Goal: Information Seeking & Learning: Learn about a topic

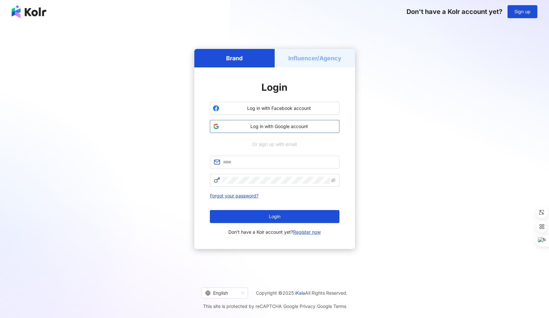
click at [251, 127] on span "Log in with Google account" at bounding box center [279, 126] width 115 height 6
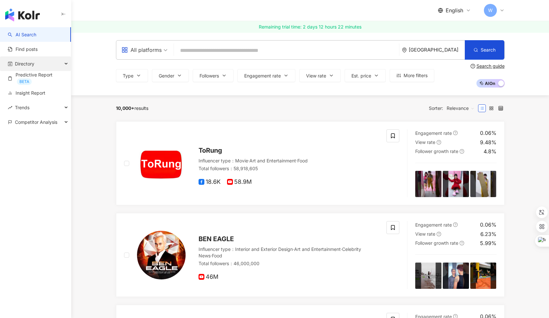
click at [63, 65] on div "Directory" at bounding box center [35, 63] width 71 height 15
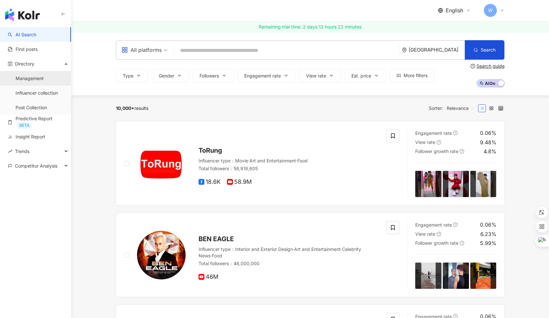
click at [33, 78] on link "Management" at bounding box center [30, 78] width 28 height 6
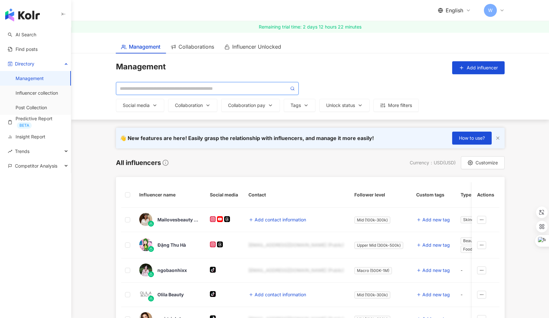
click at [185, 86] on input "search" at bounding box center [204, 88] width 169 height 7
type input "**********"
click at [180, 89] on input "**********" at bounding box center [204, 88] width 169 height 7
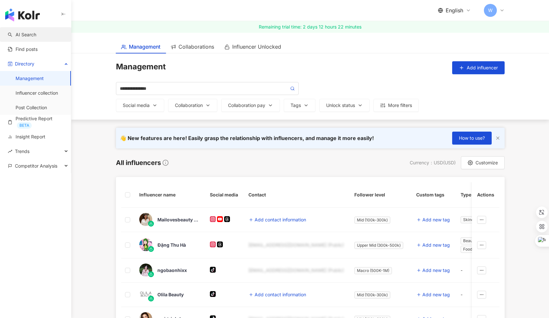
click at [32, 32] on link "AI Search" at bounding box center [22, 34] width 29 height 6
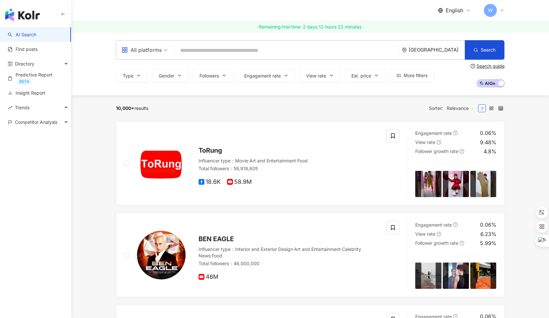
click at [206, 49] on input "search" at bounding box center [287, 50] width 220 height 12
type input "**********"
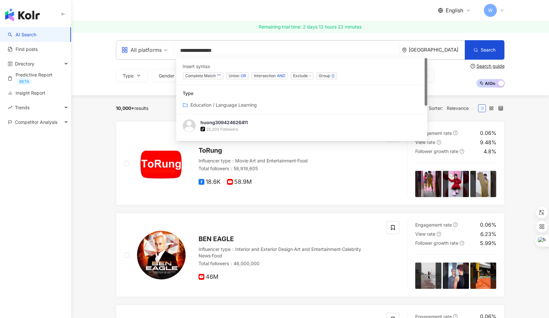
drag, startPoint x: 226, startPoint y: 50, endPoint x: 131, endPoint y: 39, distance: 95.9
click at [131, 39] on div "**********" at bounding box center [310, 63] width 478 height 63
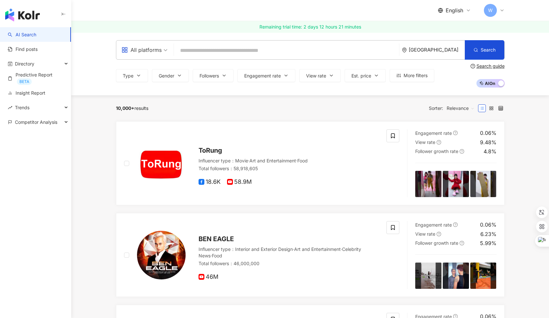
paste input "**********"
type input "**********"
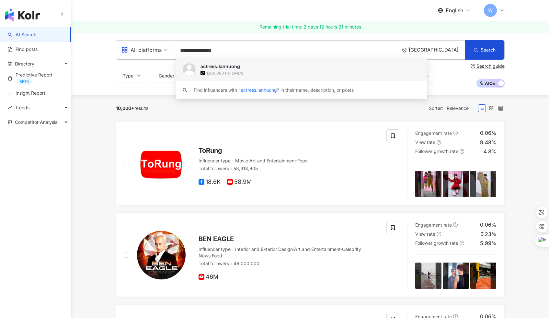
click at [275, 71] on div "tiktok-icon 1,100,000 Followers" at bounding box center [311, 73] width 220 height 6
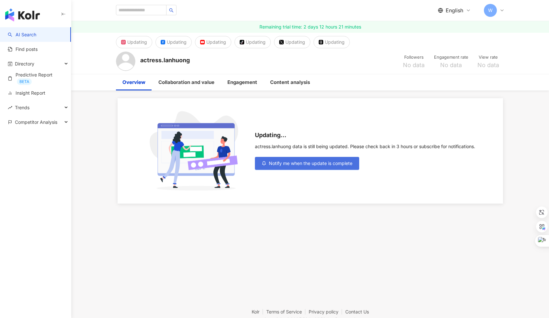
drag, startPoint x: 326, startPoint y: 163, endPoint x: 301, endPoint y: 165, distance: 25.0
click at [326, 164] on span "Notify me when the update is complete" at bounding box center [311, 163] width 84 height 5
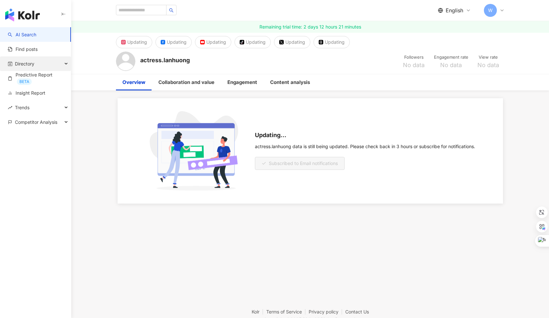
click at [26, 64] on span "Directory" at bounding box center [24, 63] width 19 height 15
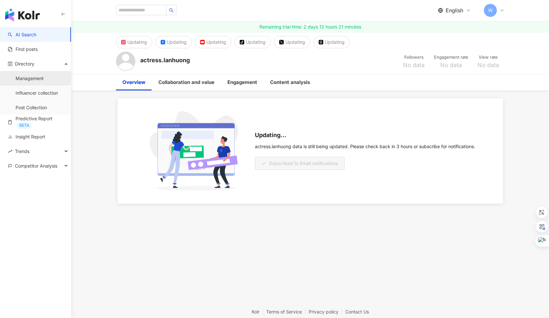
click at [26, 80] on link "Management" at bounding box center [30, 78] width 28 height 6
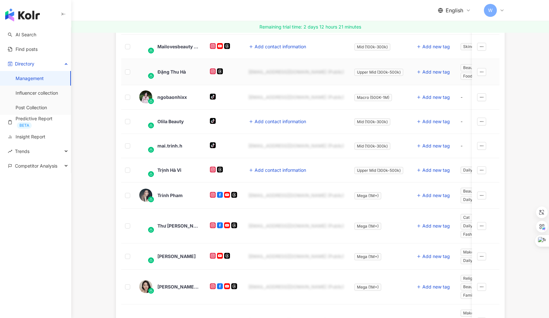
scroll to position [179, 0]
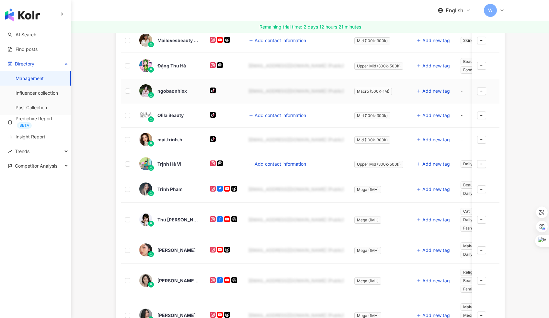
click at [188, 94] on span "ngobaonhixx" at bounding box center [179, 91] width 42 height 6
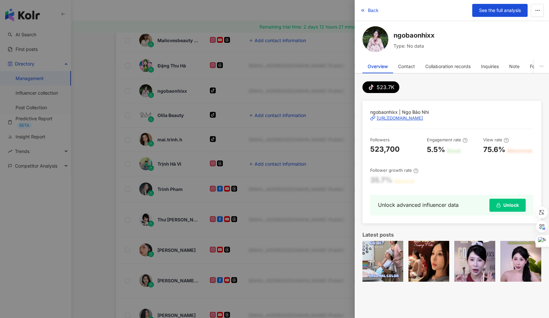
click at [197, 123] on div at bounding box center [274, 159] width 549 height 318
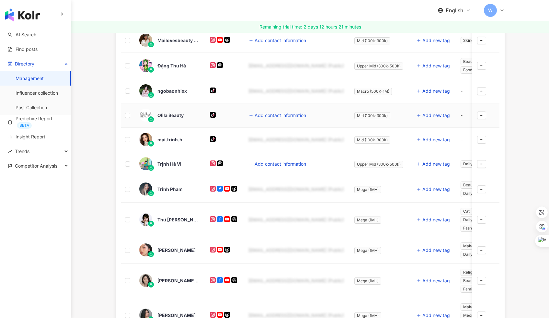
click at [191, 119] on div "Olila Beauty" at bounding box center [169, 116] width 60 height 14
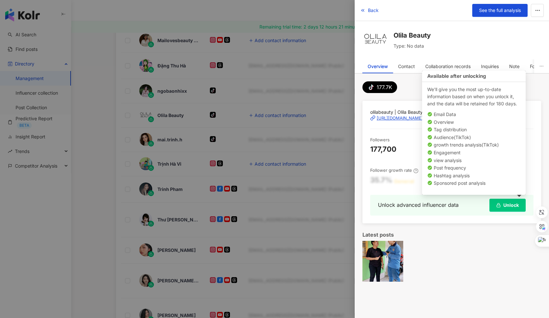
click at [517, 207] on span "Unlock" at bounding box center [512, 205] width 16 height 5
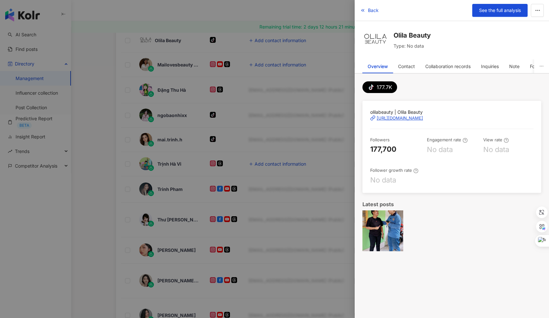
click at [433, 151] on div "No data" at bounding box center [440, 150] width 26 height 10
click at [444, 70] on div "Collaboration records" at bounding box center [448, 66] width 45 height 13
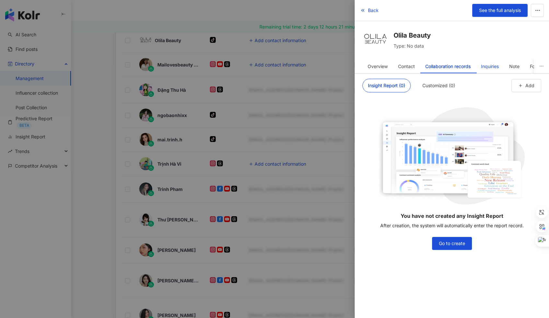
click at [485, 64] on div "Inquiries" at bounding box center [490, 66] width 18 height 13
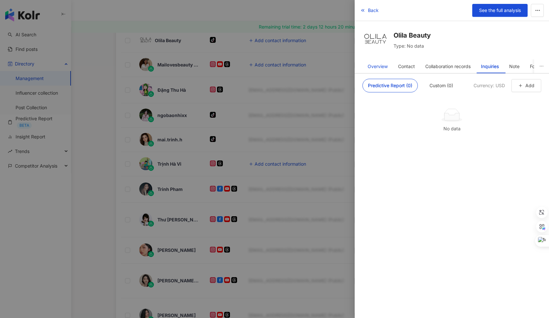
click at [385, 65] on div "Overview" at bounding box center [378, 66] width 20 height 13
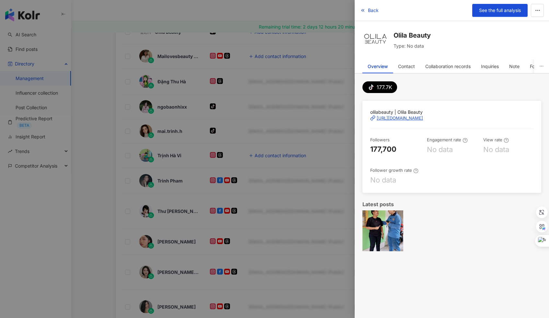
scroll to position [192, 0]
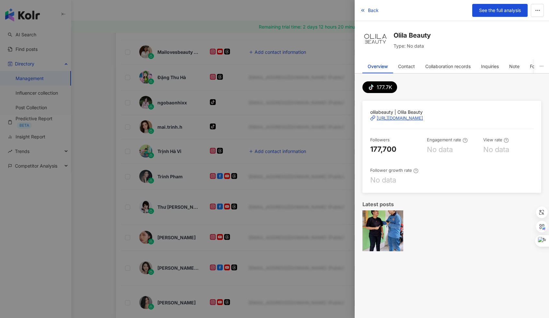
click at [104, 147] on div at bounding box center [274, 159] width 549 height 318
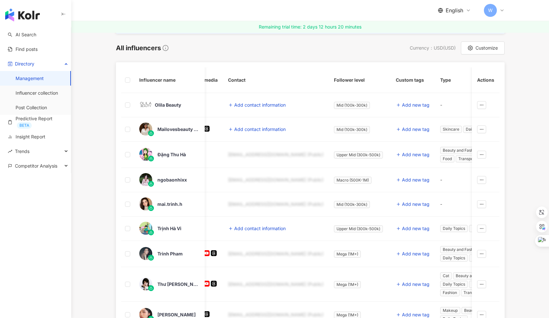
scroll to position [0, 0]
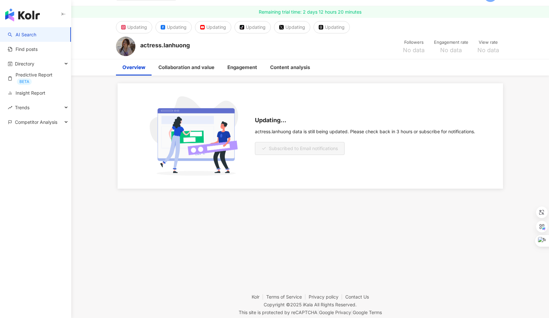
scroll to position [16, 0]
click at [36, 34] on link "AI Search" at bounding box center [22, 34] width 29 height 6
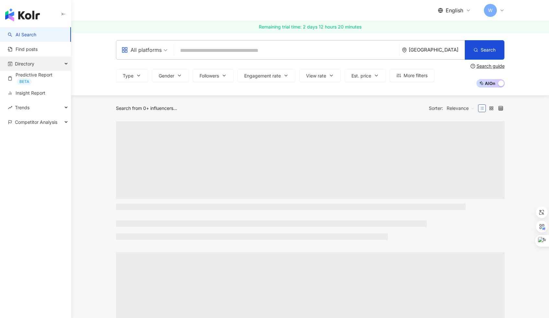
click at [49, 63] on div "Directory" at bounding box center [35, 63] width 71 height 15
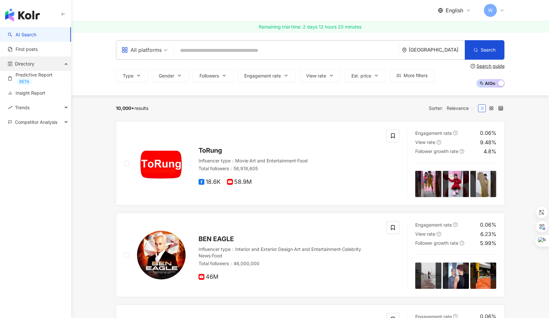
click at [49, 63] on div "Directory" at bounding box center [35, 63] width 71 height 15
click at [46, 64] on div "Directory" at bounding box center [35, 63] width 71 height 15
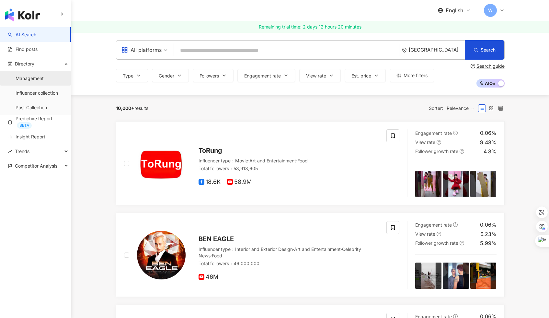
click at [44, 82] on link "Management" at bounding box center [30, 78] width 28 height 6
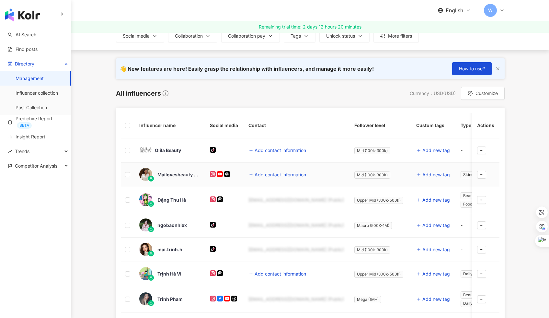
scroll to position [71, 0]
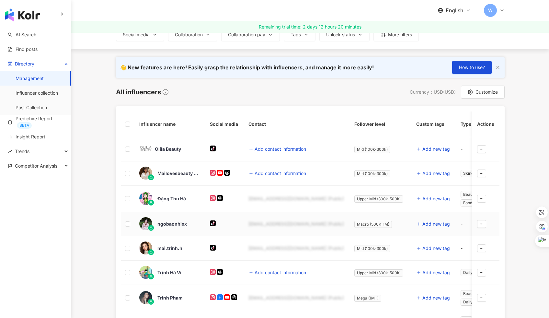
click at [169, 225] on div "ngobaonhixx" at bounding box center [172, 224] width 29 height 6
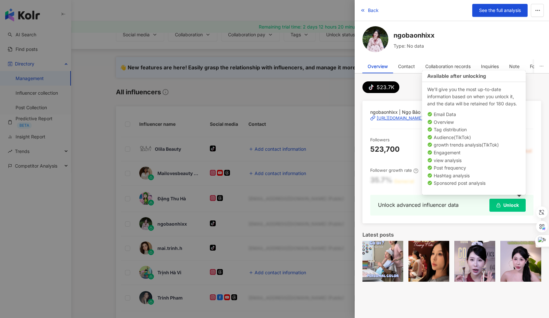
click at [512, 207] on span "Unlock" at bounding box center [512, 205] width 16 height 5
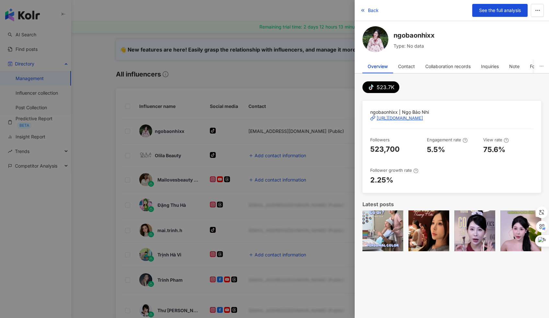
scroll to position [88, 0]
click at [233, 1] on div at bounding box center [274, 159] width 549 height 318
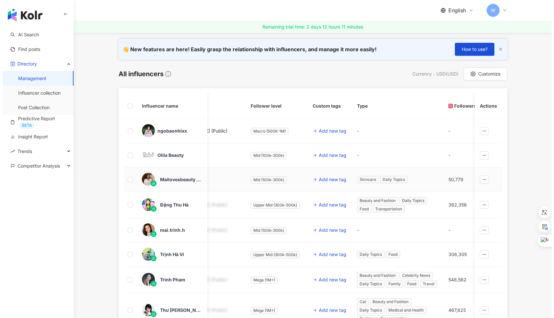
scroll to position [0, 107]
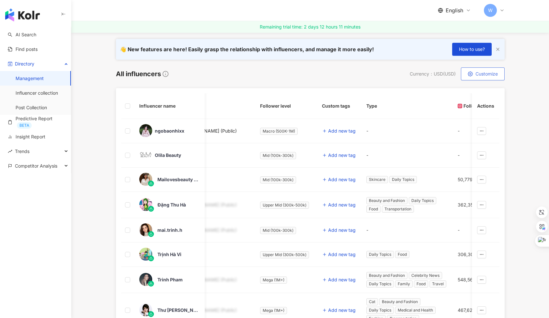
click at [494, 78] on button "Customize" at bounding box center [483, 73] width 44 height 13
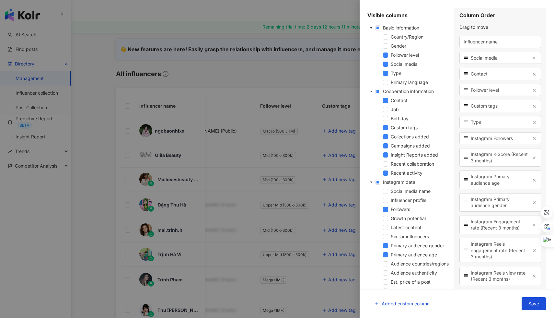
click at [385, 120] on span at bounding box center [385, 118] width 5 height 5
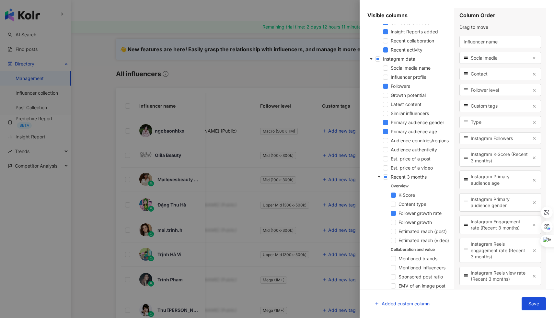
scroll to position [122, 0]
click at [386, 123] on span at bounding box center [385, 123] width 5 height 5
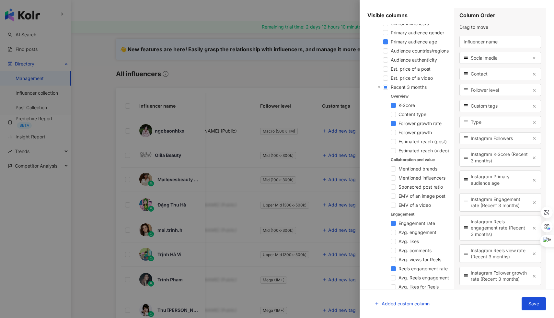
scroll to position [213, 0]
click at [407, 144] on span "Estimated reach (post)" at bounding box center [423, 141] width 48 height 6
click at [407, 153] on span "Estimated reach (video)" at bounding box center [424, 150] width 51 height 6
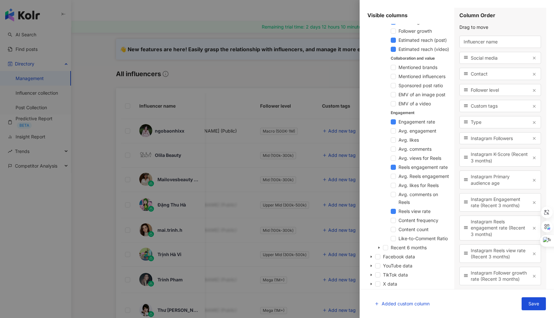
scroll to position [384, 0]
click at [379, 257] on span at bounding box center [377, 256] width 5 height 5
click at [380, 267] on span at bounding box center [377, 265] width 5 height 5
click at [378, 275] on span at bounding box center [377, 274] width 5 height 5
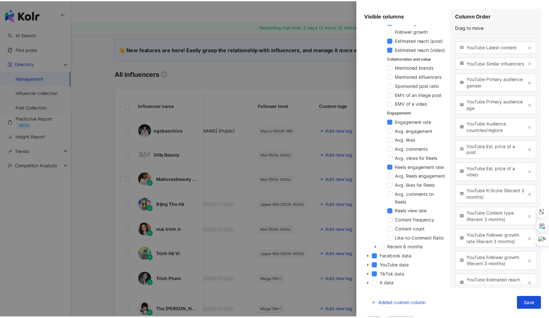
scroll to position [1745, 0]
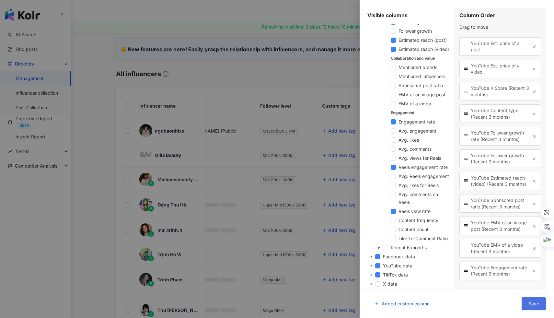
click at [530, 303] on span "Save" at bounding box center [534, 303] width 11 height 5
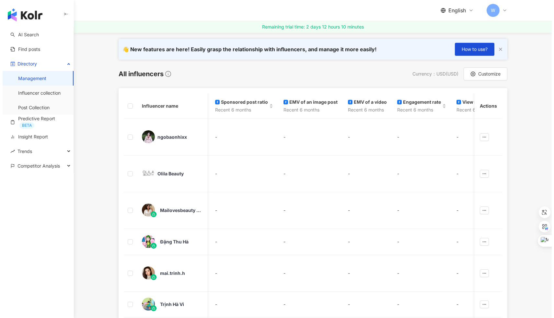
scroll to position [0, 3522]
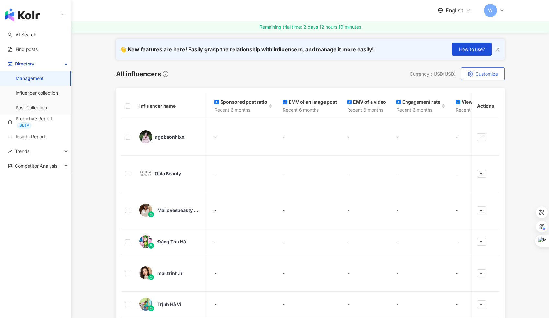
click at [490, 70] on button "Customize" at bounding box center [483, 73] width 44 height 13
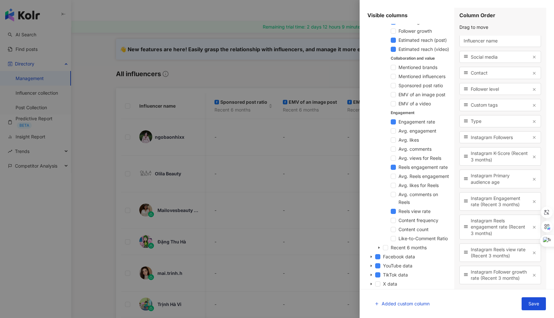
scroll to position [1, 0]
click at [533, 179] on line "button" at bounding box center [534, 179] width 2 height 2
click at [532, 256] on icon "button" at bounding box center [534, 253] width 5 height 5
click at [532, 253] on span "button" at bounding box center [534, 251] width 5 height 6
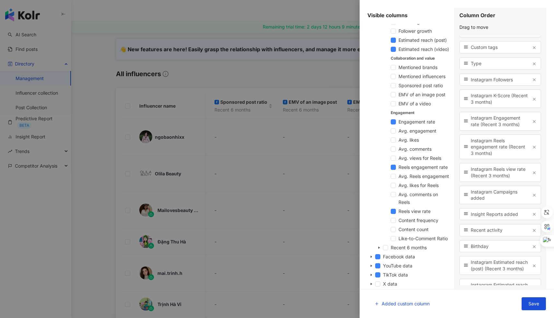
scroll to position [63, 0]
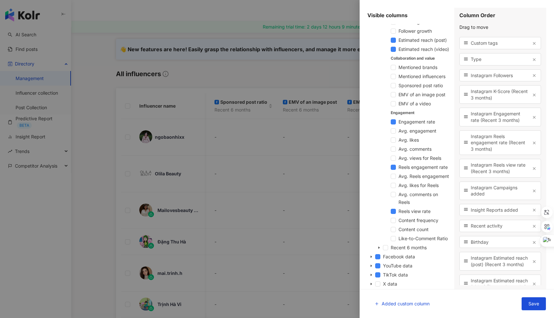
click at [533, 190] on line "button" at bounding box center [534, 191] width 2 height 2
click at [532, 204] on icon "button" at bounding box center [534, 204] width 5 height 5
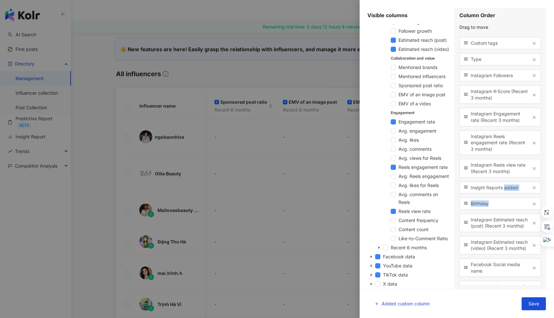
drag, startPoint x: 517, startPoint y: 205, endPoint x: 504, endPoint y: 185, distance: 23.5
click at [504, 185] on div "Influencer name Social media Contact Follower level Custom tags Type Instagram …" at bounding box center [501, 161] width 82 height 250
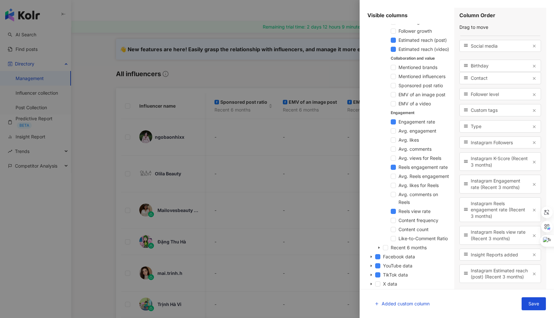
scroll to position [0, 0]
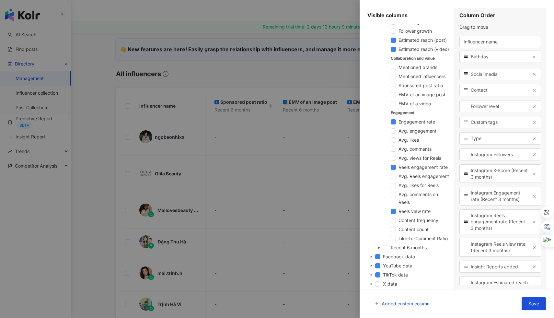
drag, startPoint x: 467, startPoint y: 204, endPoint x: 468, endPoint y: 57, distance: 146.8
click at [468, 57] on div "Birthday" at bounding box center [501, 57] width 82 height 12
drag, startPoint x: 467, startPoint y: 59, endPoint x: 468, endPoint y: 92, distance: 33.7
drag, startPoint x: 467, startPoint y: 105, endPoint x: 470, endPoint y: 68, distance: 37.1
click at [470, 68] on div "Follower level" at bounding box center [501, 68] width 82 height 12
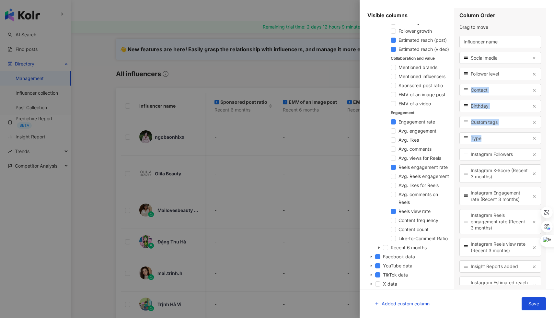
drag, startPoint x: 484, startPoint y: 139, endPoint x: 482, endPoint y: 83, distance: 56.4
click at [482, 78] on div "Influencer name Social media Follower level Contact Birthday Custom tags Type I…" at bounding box center [501, 161] width 82 height 250
click at [487, 141] on span "Type" at bounding box center [500, 138] width 59 height 6
drag, startPoint x: 466, startPoint y: 137, endPoint x: 469, endPoint y: 57, distance: 80.4
click at [469, 57] on div "Type" at bounding box center [501, 58] width 82 height 12
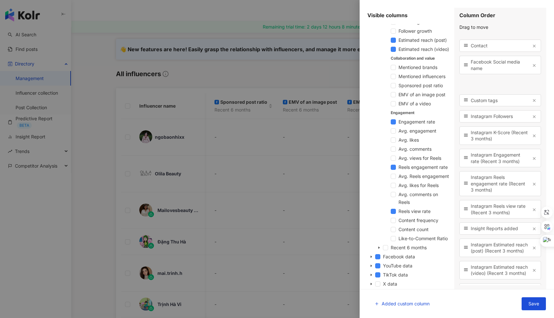
scroll to position [54, 0]
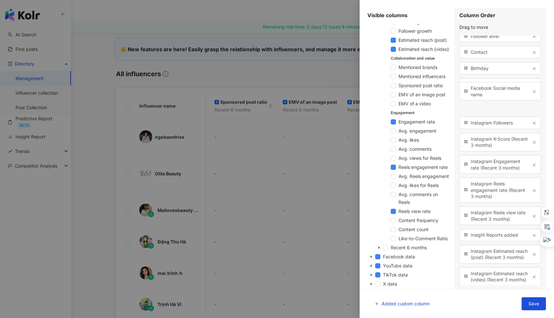
drag, startPoint x: 466, startPoint y: 187, endPoint x: 464, endPoint y: 104, distance: 83.3
click at [464, 93] on icon at bounding box center [466, 91] width 5 height 5
click at [532, 104] on icon "button" at bounding box center [534, 104] width 5 height 5
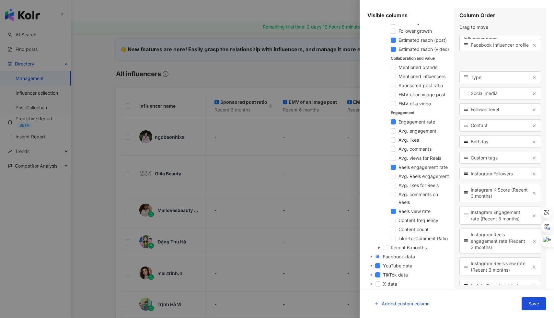
scroll to position [0, 0]
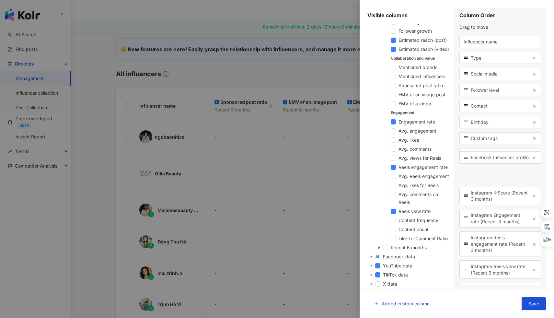
drag, startPoint x: 464, startPoint y: 172, endPoint x: 468, endPoint y: 173, distance: 4.2
click at [468, 164] on div "Facebook Influencer profile" at bounding box center [501, 157] width 82 height 12
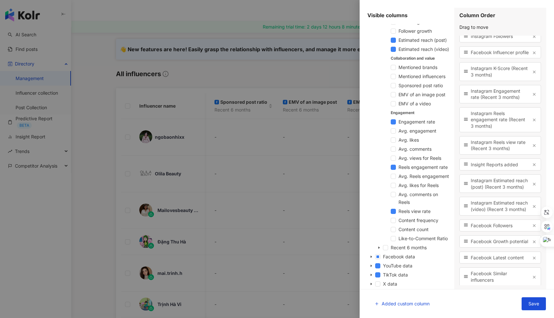
scroll to position [118, 0]
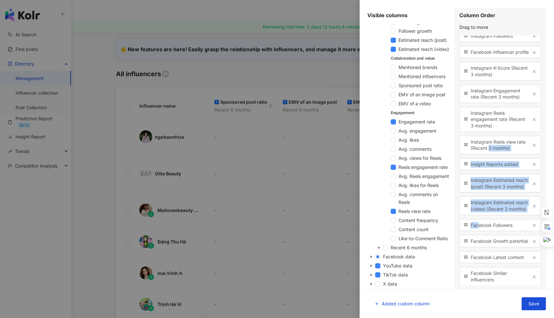
drag, startPoint x: 477, startPoint y: 244, endPoint x: 498, endPoint y: 162, distance: 84.7
click at [497, 157] on div "Influencer name Type Social media Follower level Contact Birthday Custom tags I…" at bounding box center [501, 161] width 82 height 250
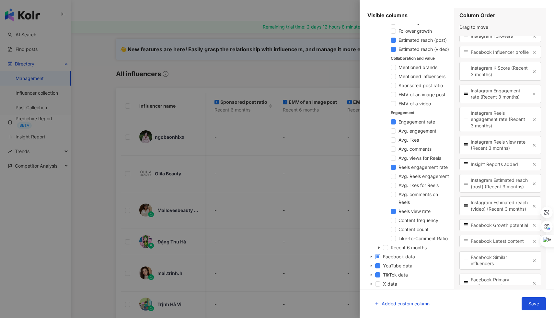
click at [378, 257] on span at bounding box center [377, 256] width 5 height 5
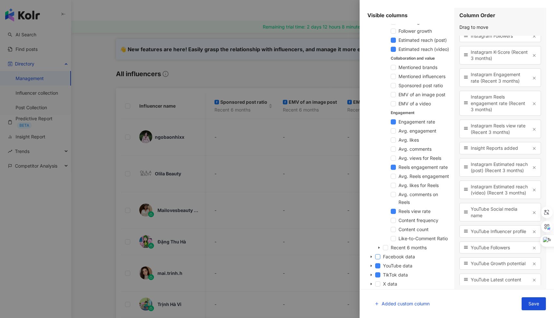
click at [378, 257] on span at bounding box center [377, 256] width 5 height 5
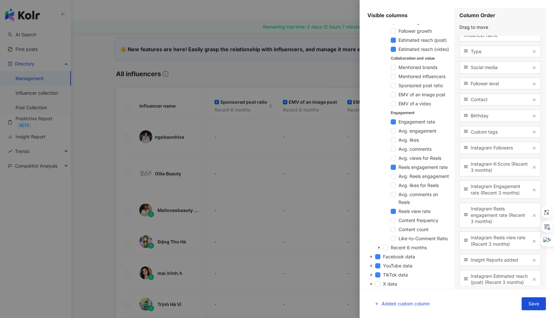
scroll to position [8, 0]
click at [533, 189] on line "button" at bounding box center [534, 188] width 2 height 2
click at [532, 193] on icon "button" at bounding box center [534, 191] width 5 height 5
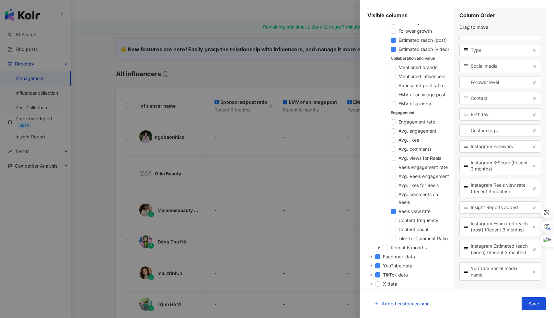
click at [533, 189] on line "button" at bounding box center [534, 188] width 2 height 2
click at [532, 187] on icon "button" at bounding box center [534, 185] width 5 height 5
click at [530, 187] on div "Instagram Estimated reach (post) (Recent 3 months)" at bounding box center [501, 188] width 82 height 18
click at [533, 190] on line "button" at bounding box center [534, 188] width 2 height 2
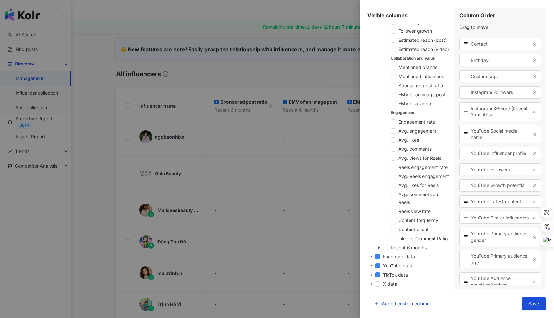
scroll to position [0, 0]
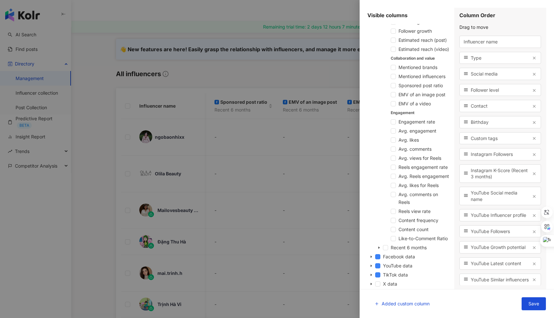
click at [533, 174] on line "button" at bounding box center [534, 174] width 2 height 2
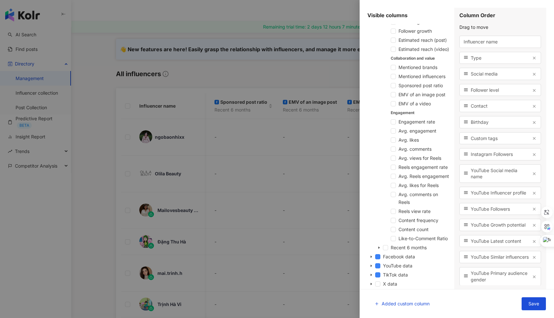
click at [533, 174] on line "button" at bounding box center [534, 174] width 2 height 2
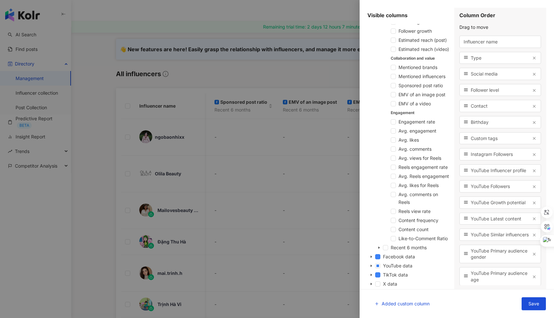
click at [532, 209] on div "YouTube Growth potential" at bounding box center [501, 202] width 82 height 12
click at [532, 205] on icon "button" at bounding box center [534, 203] width 5 height 5
click at [529, 209] on div "YouTube Latest content" at bounding box center [501, 202] width 82 height 12
click at [471, 222] on span "YouTube Similar influencers" at bounding box center [500, 219] width 59 height 6
click at [533, 204] on line "button" at bounding box center [534, 203] width 2 height 2
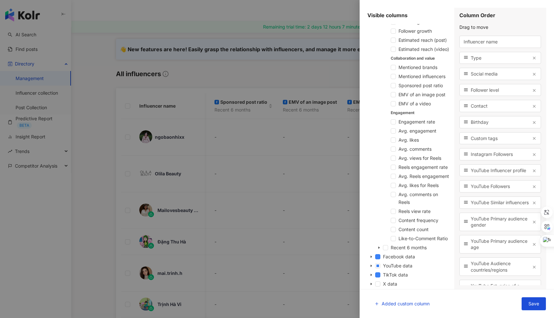
click at [532, 205] on span "button" at bounding box center [534, 203] width 5 height 6
click at [532, 209] on span "button" at bounding box center [534, 206] width 5 height 6
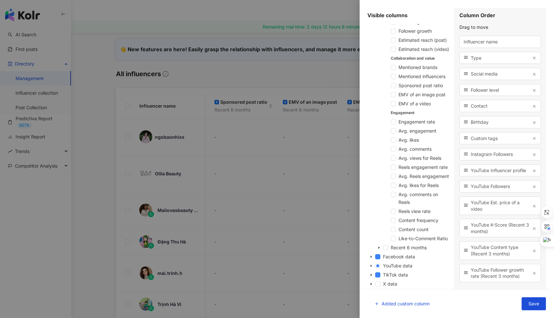
click at [532, 209] on span "button" at bounding box center [534, 206] width 5 height 6
click at [530, 210] on div "YouTube Follower growth rate (Recent 3 months)" at bounding box center [501, 205] width 82 height 18
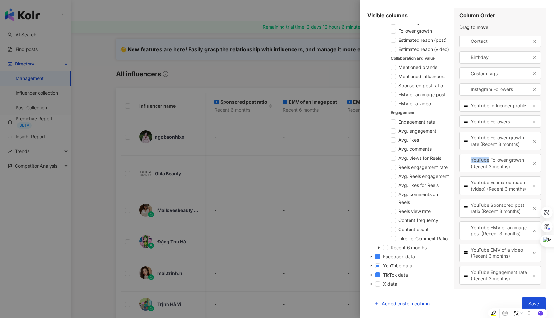
scroll to position [68, 0]
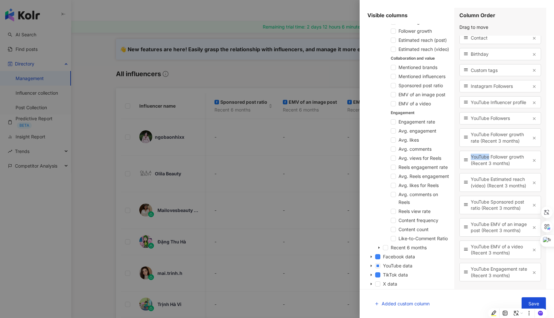
click at [532, 163] on icon "button" at bounding box center [534, 160] width 5 height 5
click at [532, 163] on span "button" at bounding box center [534, 161] width 5 height 6
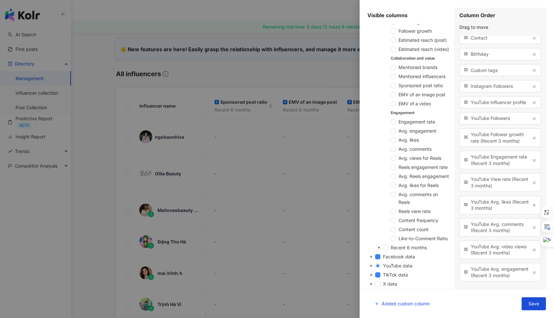
click at [532, 163] on span "button" at bounding box center [534, 161] width 5 height 6
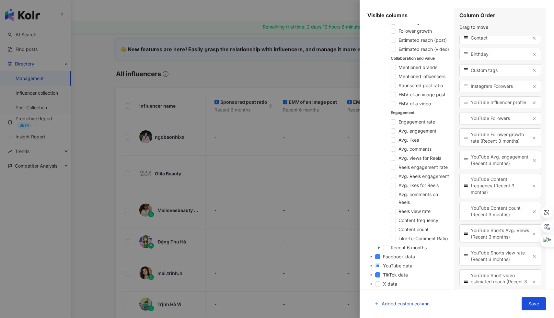
click at [532, 163] on icon "button" at bounding box center [534, 160] width 5 height 5
click at [532, 166] on icon "button" at bounding box center [534, 163] width 5 height 5
click at [532, 163] on span "button" at bounding box center [534, 161] width 5 height 6
click at [532, 163] on icon "button" at bounding box center [534, 160] width 5 height 5
click at [532, 163] on span "button" at bounding box center [534, 161] width 5 height 6
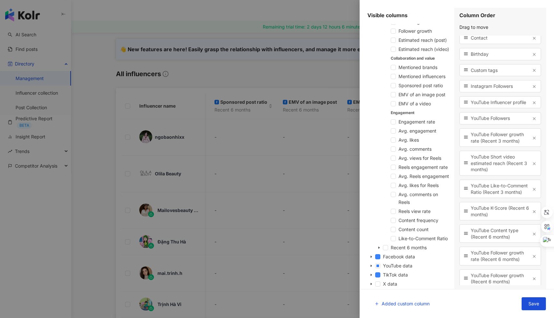
click at [532, 166] on icon "button" at bounding box center [534, 163] width 5 height 5
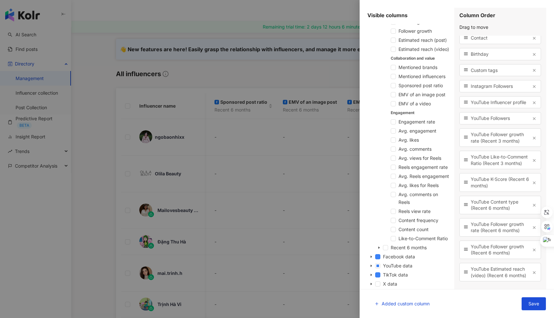
click at [532, 163] on icon "button" at bounding box center [534, 160] width 5 height 5
click at [532, 163] on span "button" at bounding box center [534, 161] width 5 height 6
click at [532, 163] on icon "button" at bounding box center [534, 160] width 5 height 5
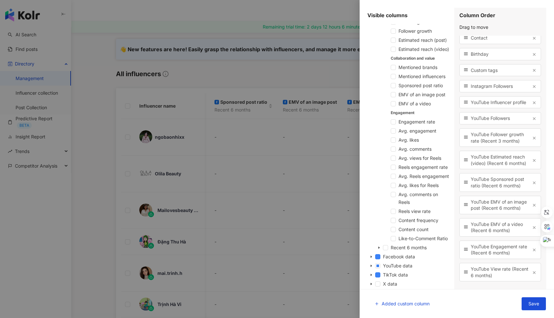
click at [532, 140] on icon "button" at bounding box center [534, 138] width 5 height 5
click at [529, 147] on div "YouTube EMV of a video (Recent 6 months)" at bounding box center [501, 137] width 82 height 18
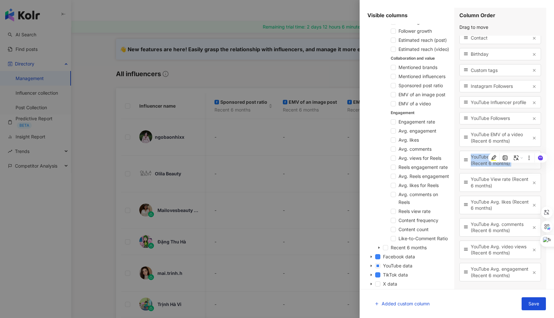
click at [532, 140] on icon "button" at bounding box center [534, 138] width 5 height 5
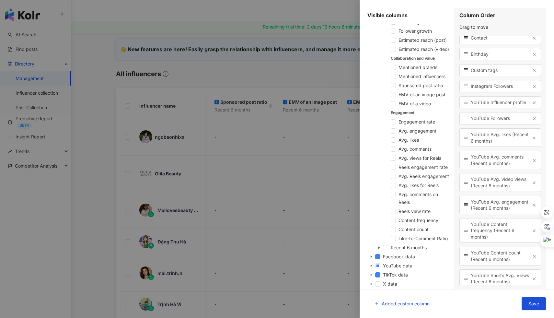
click at [532, 140] on icon "button" at bounding box center [534, 138] width 5 height 5
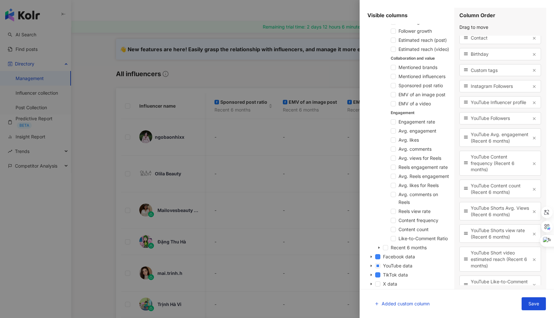
click at [532, 140] on icon "button" at bounding box center [534, 138] width 5 height 5
click at [532, 143] on icon "button" at bounding box center [534, 141] width 5 height 5
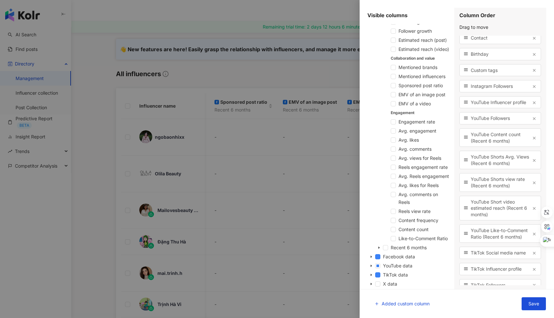
click at [532, 140] on icon "button" at bounding box center [534, 138] width 5 height 5
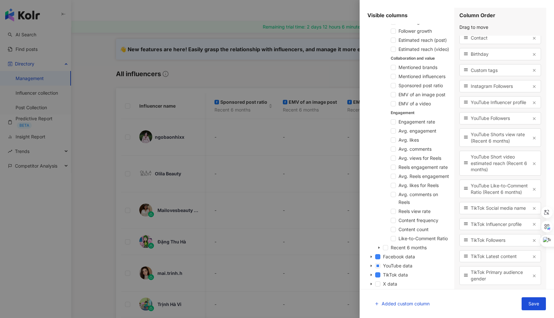
click at [532, 140] on icon "button" at bounding box center [534, 138] width 5 height 5
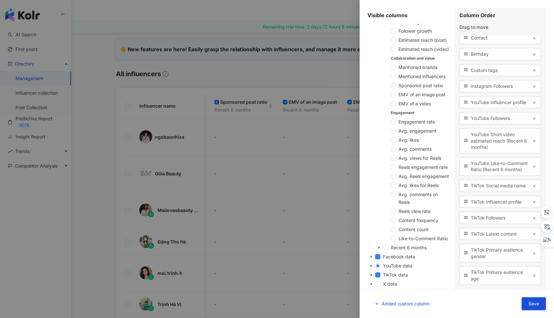
click at [532, 143] on icon "button" at bounding box center [534, 141] width 5 height 5
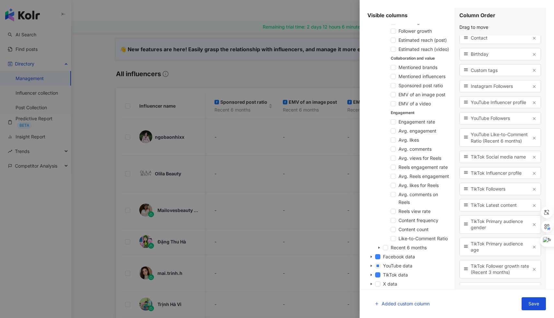
click at [532, 140] on icon "button" at bounding box center [534, 138] width 5 height 5
click at [532, 137] on icon "button" at bounding box center [534, 135] width 5 height 5
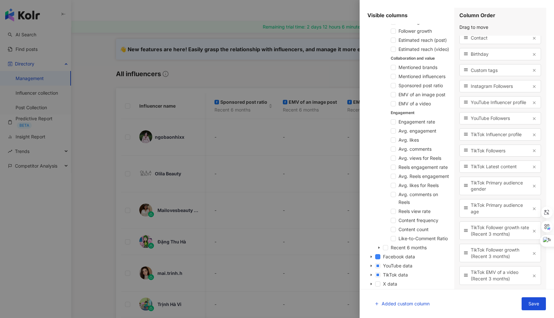
click at [533, 168] on line "button" at bounding box center [534, 167] width 2 height 2
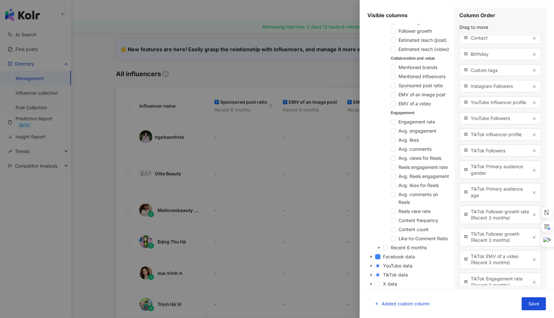
click at [532, 172] on button "button" at bounding box center [534, 169] width 5 height 5
click at [530, 173] on div "TikTok Primary audience age" at bounding box center [501, 169] width 82 height 18
click at [532, 172] on icon "button" at bounding box center [534, 170] width 5 height 5
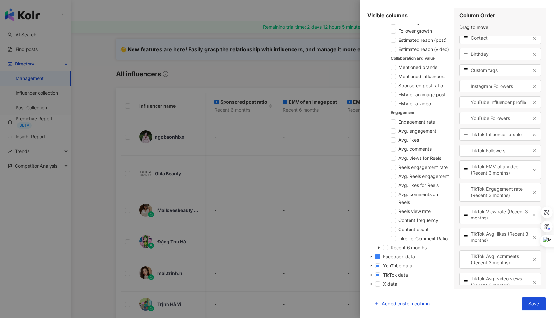
click at [532, 172] on icon "button" at bounding box center [534, 170] width 5 height 5
click at [532, 217] on icon "button" at bounding box center [534, 215] width 5 height 5
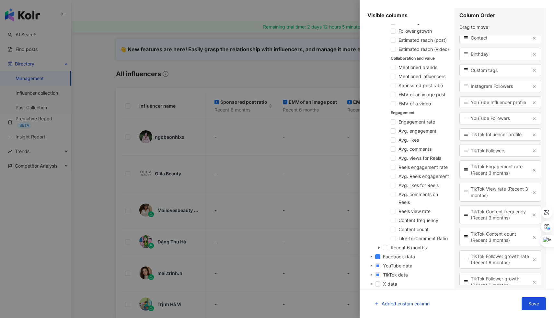
click at [532, 217] on icon "button" at bounding box center [534, 215] width 5 height 5
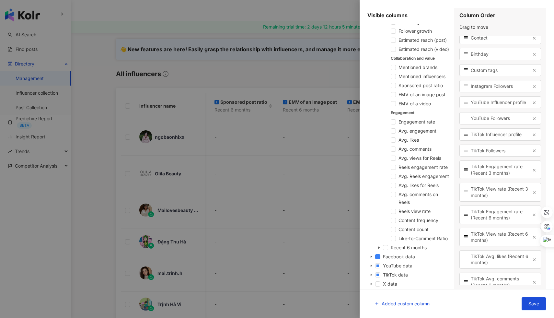
click at [532, 217] on icon "button" at bounding box center [534, 215] width 5 height 5
click at [532, 240] on icon "button" at bounding box center [534, 237] width 5 height 5
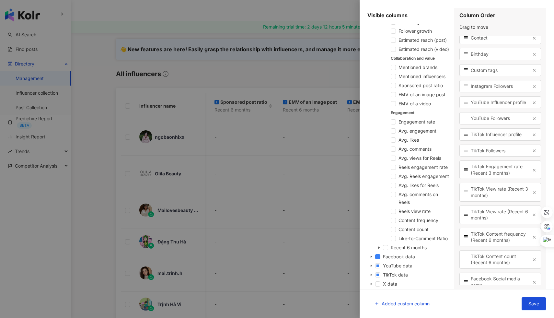
click at [532, 240] on icon "button" at bounding box center [534, 237] width 5 height 5
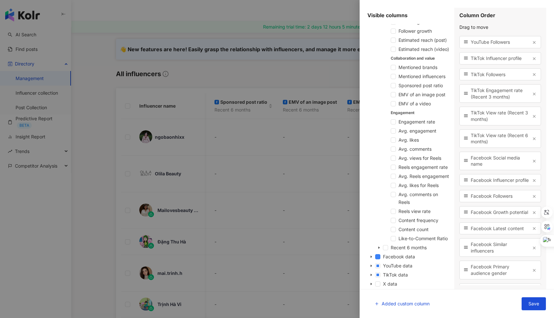
scroll to position [149, 0]
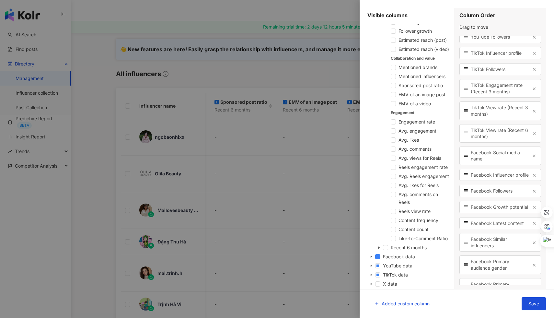
click at [532, 210] on icon "button" at bounding box center [534, 207] width 5 height 5
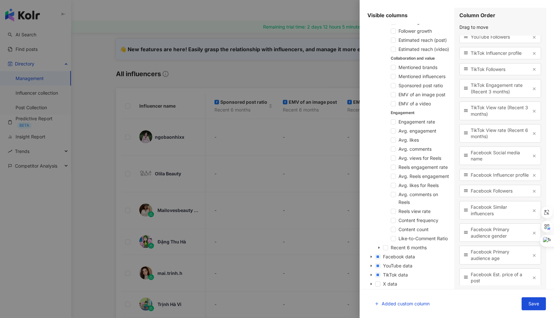
click at [532, 213] on icon "button" at bounding box center [534, 210] width 5 height 5
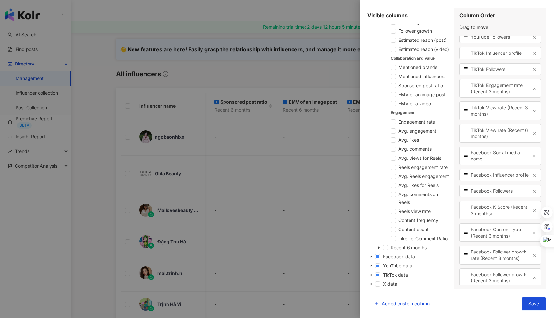
click at [532, 213] on icon "button" at bounding box center [534, 210] width 5 height 5
click at [533, 212] on line "button" at bounding box center [534, 210] width 2 height 2
click at [530, 219] on div "Facebook Follower growth rate (Recent 3 months)" at bounding box center [501, 210] width 82 height 18
click at [532, 213] on icon "button" at bounding box center [534, 210] width 5 height 5
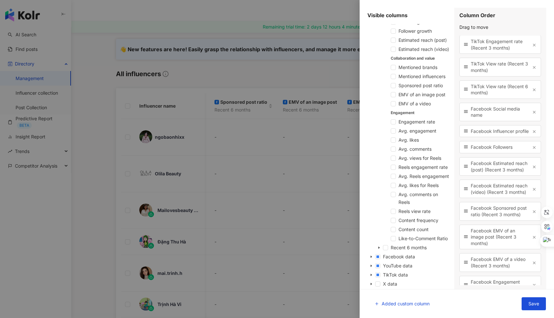
scroll to position [218, 0]
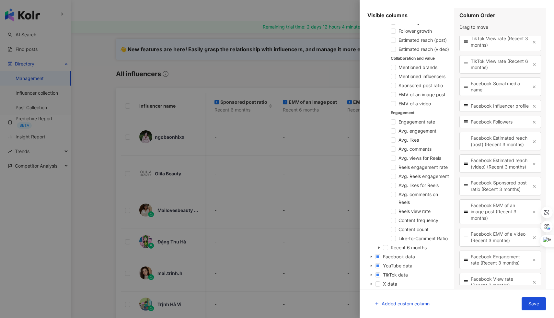
click at [532, 214] on icon "button" at bounding box center [534, 212] width 5 height 5
click at [532, 211] on span "button" at bounding box center [534, 209] width 5 height 6
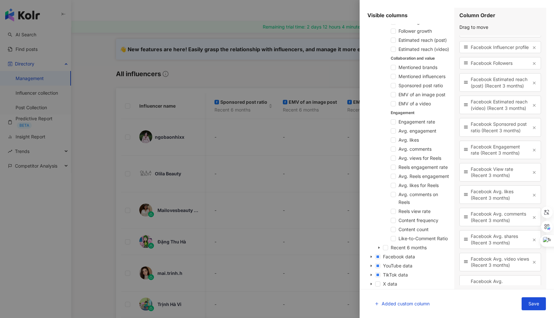
scroll to position [286, 0]
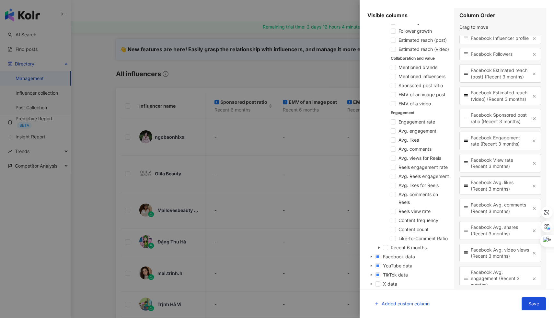
click at [532, 188] on icon "button" at bounding box center [534, 186] width 5 height 5
click at [532, 189] on span "button" at bounding box center [534, 186] width 5 height 6
click at [532, 188] on icon "button" at bounding box center [534, 186] width 5 height 5
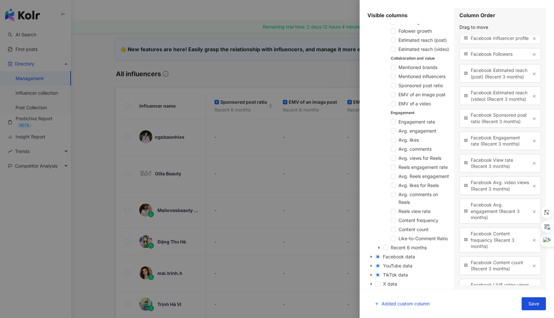
click at [532, 188] on icon "button" at bounding box center [534, 186] width 5 height 5
click at [532, 192] on span "button" at bounding box center [534, 189] width 5 height 6
click at [532, 188] on icon "button" at bounding box center [534, 186] width 5 height 5
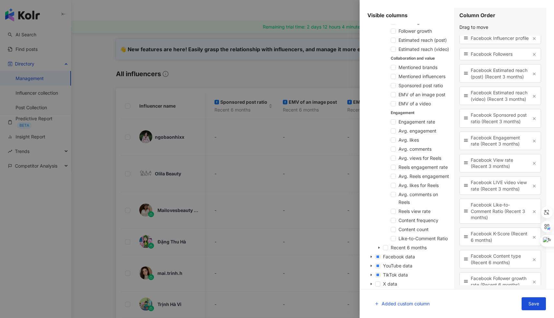
click at [532, 189] on span "button" at bounding box center [534, 186] width 5 height 6
click at [532, 192] on span "button" at bounding box center [534, 189] width 5 height 6
click at [532, 188] on icon "button" at bounding box center [534, 186] width 5 height 5
click at [532, 189] on span "button" at bounding box center [534, 186] width 5 height 6
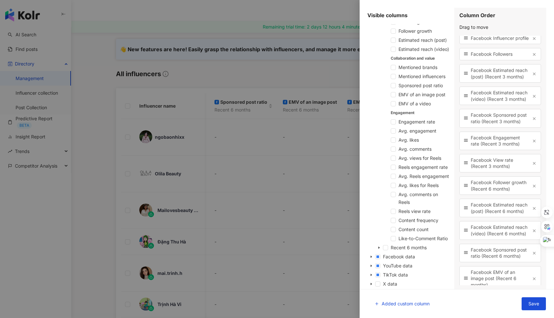
click at [532, 189] on span "button" at bounding box center [534, 186] width 5 height 6
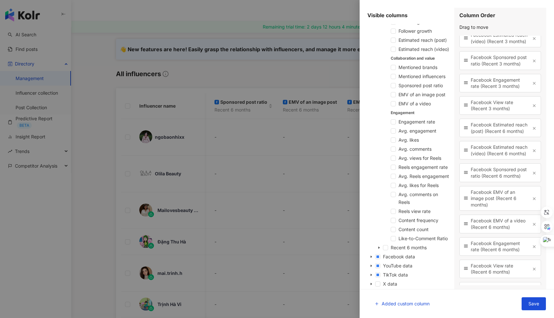
scroll to position [344, 0]
click at [533, 174] on line "button" at bounding box center [534, 172] width 2 height 2
click at [533, 177] on line "button" at bounding box center [534, 176] width 2 height 2
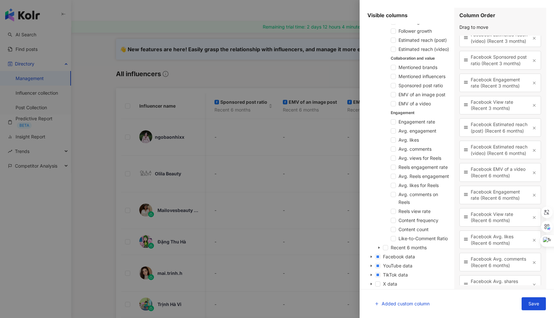
click at [532, 175] on span "button" at bounding box center [534, 173] width 5 height 6
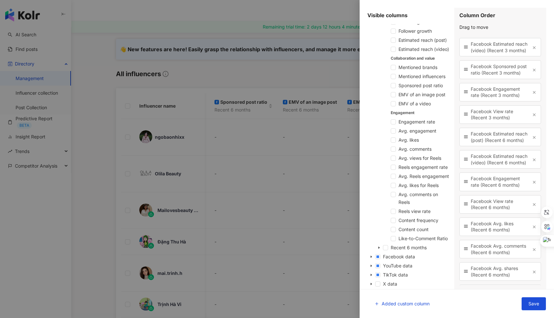
scroll to position [440, 0]
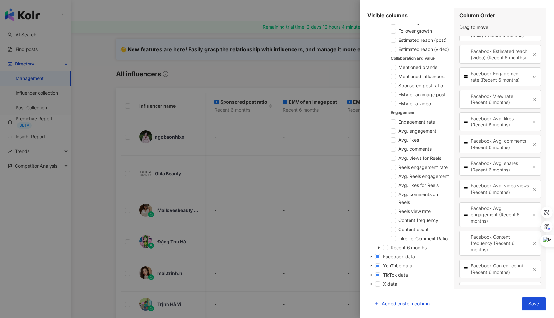
click at [532, 147] on icon "button" at bounding box center [534, 144] width 5 height 5
click at [532, 124] on icon "button" at bounding box center [534, 122] width 5 height 5
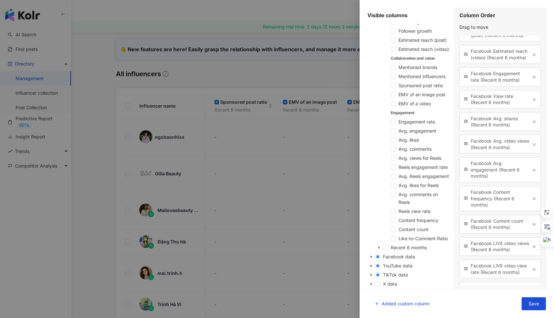
click at [533, 123] on line "button" at bounding box center [534, 122] width 2 height 2
click at [533, 124] on line "button" at bounding box center [534, 123] width 2 height 2
click at [529, 160] on div "Facebook Avg. engagement (Recent 6 months)" at bounding box center [501, 147] width 82 height 25
click at [533, 149] on line "button" at bounding box center [534, 148] width 2 height 2
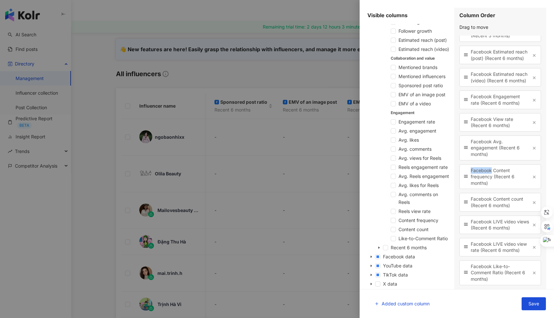
scroll to position [439, 0]
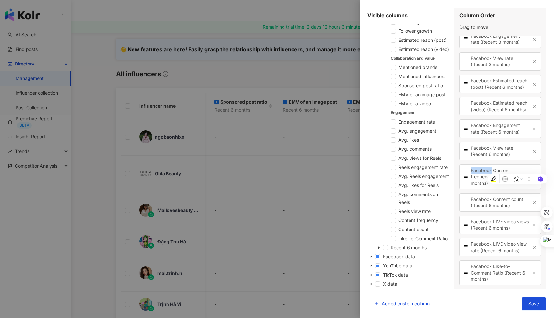
click at [533, 176] on line "button" at bounding box center [534, 177] width 2 height 2
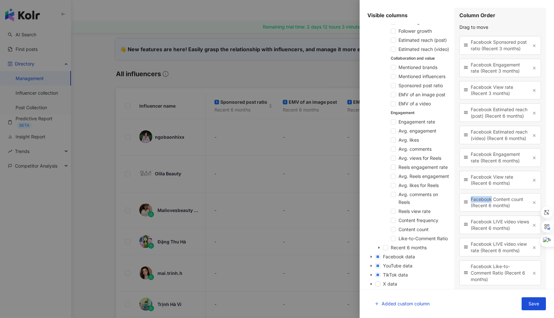
click at [530, 171] on div "Facebook View rate (Recent 6 months)" at bounding box center [501, 180] width 82 height 18
drag, startPoint x: 530, startPoint y: 272, endPoint x: 530, endPoint y: 267, distance: 4.9
click at [533, 272] on line "button" at bounding box center [534, 273] width 2 height 2
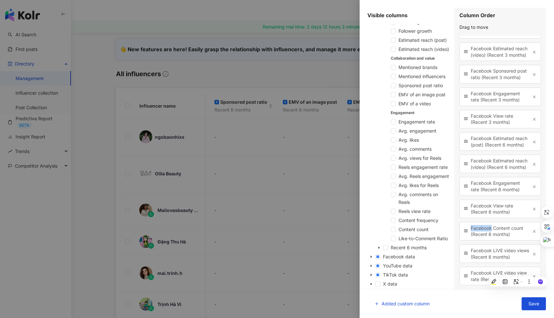
scroll to position [381, 0]
click at [532, 274] on icon "button" at bounding box center [534, 276] width 5 height 5
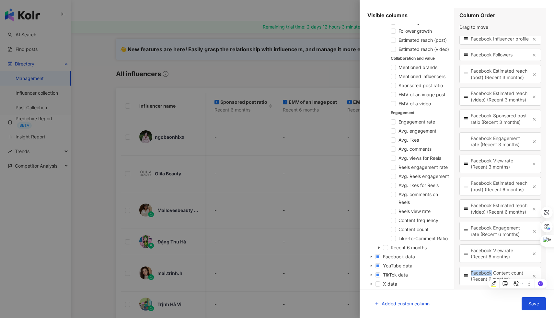
click at [532, 275] on icon "button" at bounding box center [534, 276] width 5 height 5
drag, startPoint x: 534, startPoint y: 303, endPoint x: 512, endPoint y: 298, distance: 22.6
click at [533, 303] on span "Save" at bounding box center [534, 303] width 11 height 5
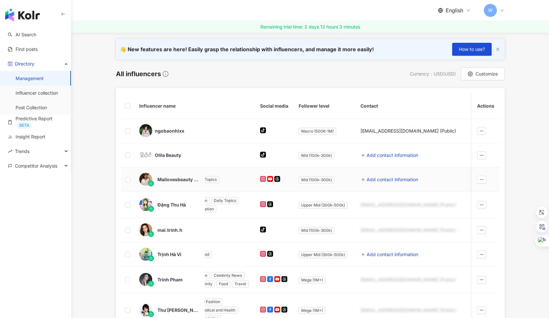
scroll to position [0, 0]
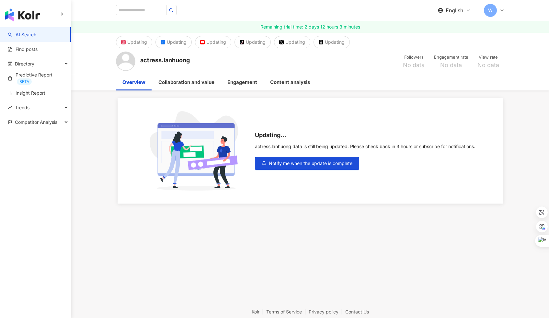
scroll to position [0, 0]
click at [41, 59] on div "Directory" at bounding box center [35, 63] width 71 height 15
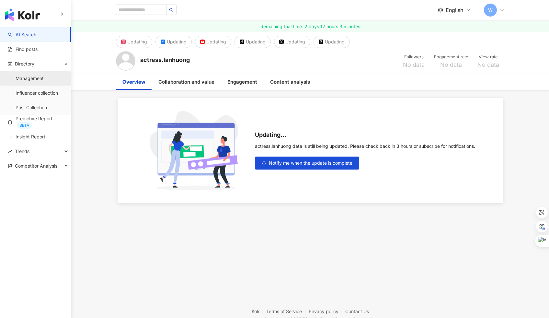
click at [36, 82] on link "Management" at bounding box center [30, 78] width 28 height 6
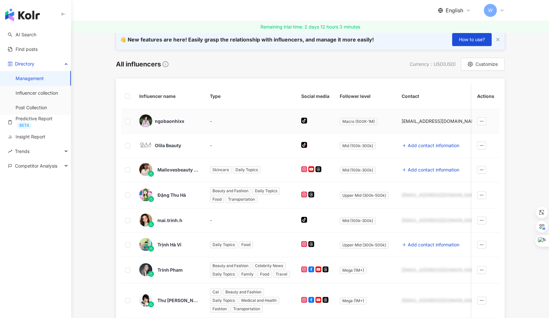
click at [225, 121] on div "-" at bounding box center [250, 121] width 81 height 7
click at [481, 120] on icon "button" at bounding box center [482, 121] width 5 height 5
click at [212, 123] on div "-" at bounding box center [250, 121] width 81 height 7
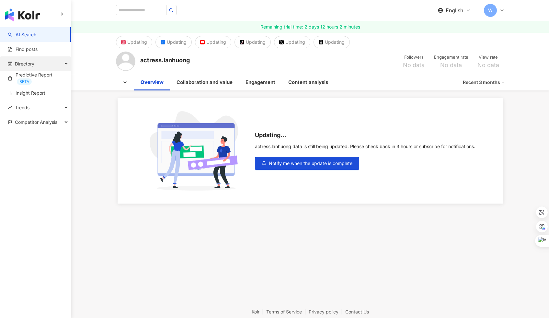
click at [45, 62] on div "Directory" at bounding box center [35, 63] width 71 height 15
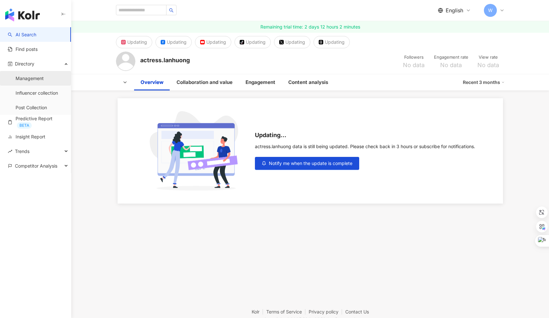
click at [41, 77] on link "Management" at bounding box center [30, 78] width 28 height 6
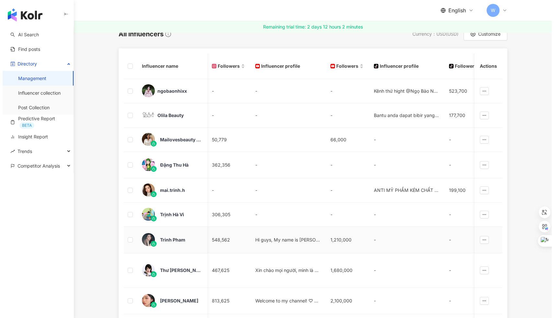
scroll to position [124, 0]
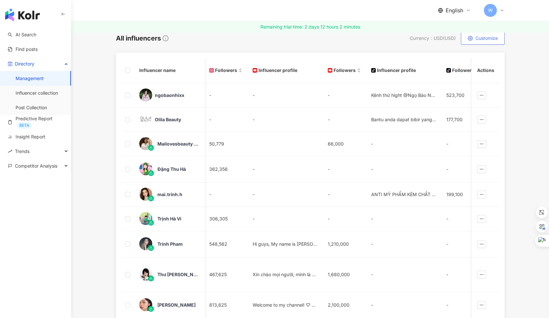
click at [477, 40] on span "Customize" at bounding box center [487, 38] width 22 height 5
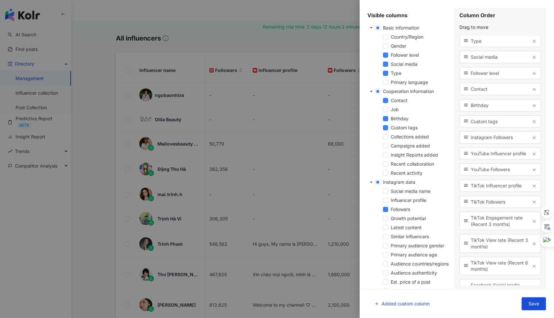
scroll to position [18, 0]
click at [519, 171] on span "YouTube Followers" at bounding box center [500, 168] width 59 height 6
click at [533, 185] on line "button" at bounding box center [534, 184] width 2 height 2
click at [532, 154] on icon "button" at bounding box center [534, 152] width 5 height 5
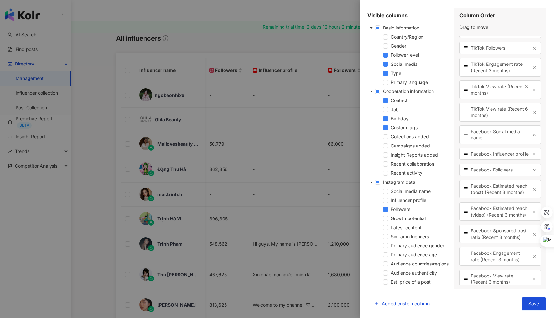
scroll to position [155, 0]
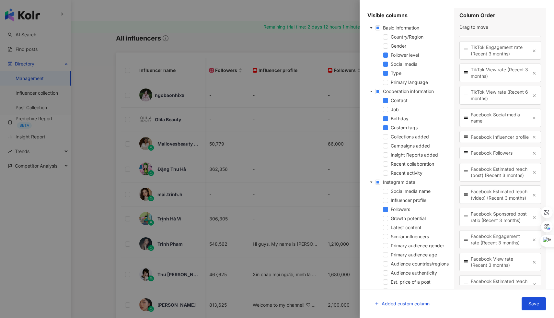
click at [532, 139] on icon "button" at bounding box center [534, 137] width 5 height 5
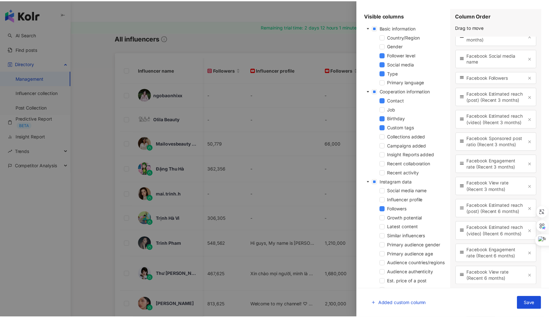
scroll to position [247, 0]
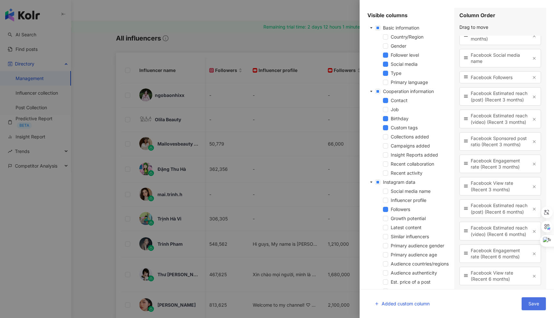
click at [535, 300] on button "Save" at bounding box center [534, 303] width 24 height 13
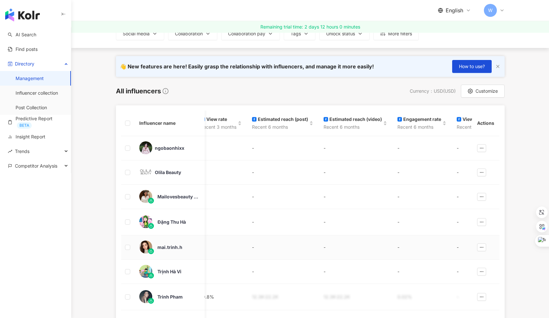
scroll to position [0, 0]
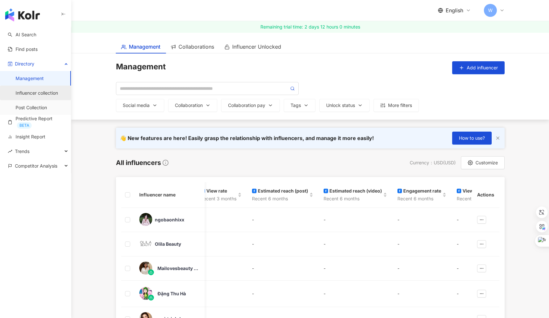
click at [17, 95] on link "Influencer collection" at bounding box center [37, 93] width 42 height 6
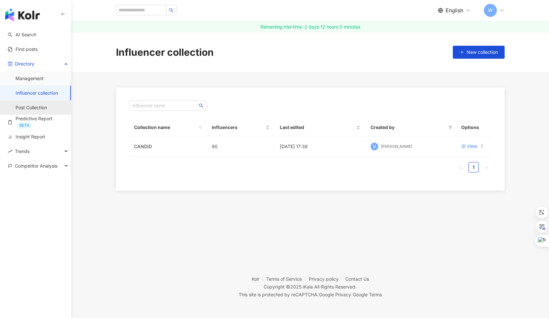
click at [40, 107] on link "Post Collection" at bounding box center [31, 107] width 31 height 6
